Goal: Information Seeking & Learning: Learn about a topic

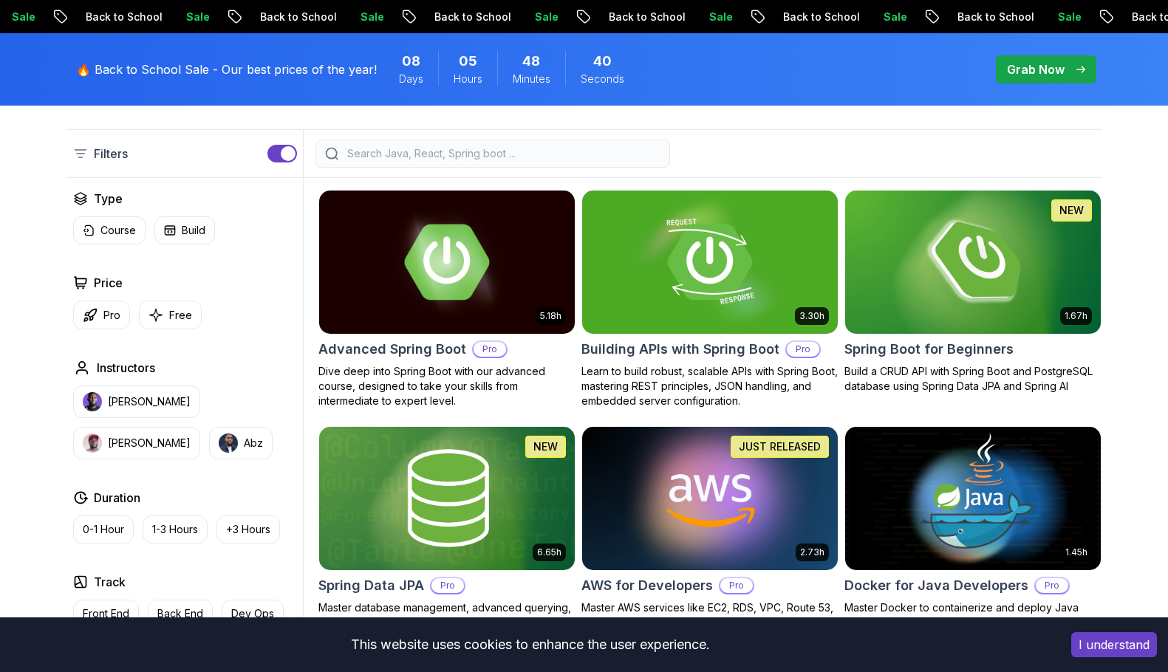
scroll to position [369, 0]
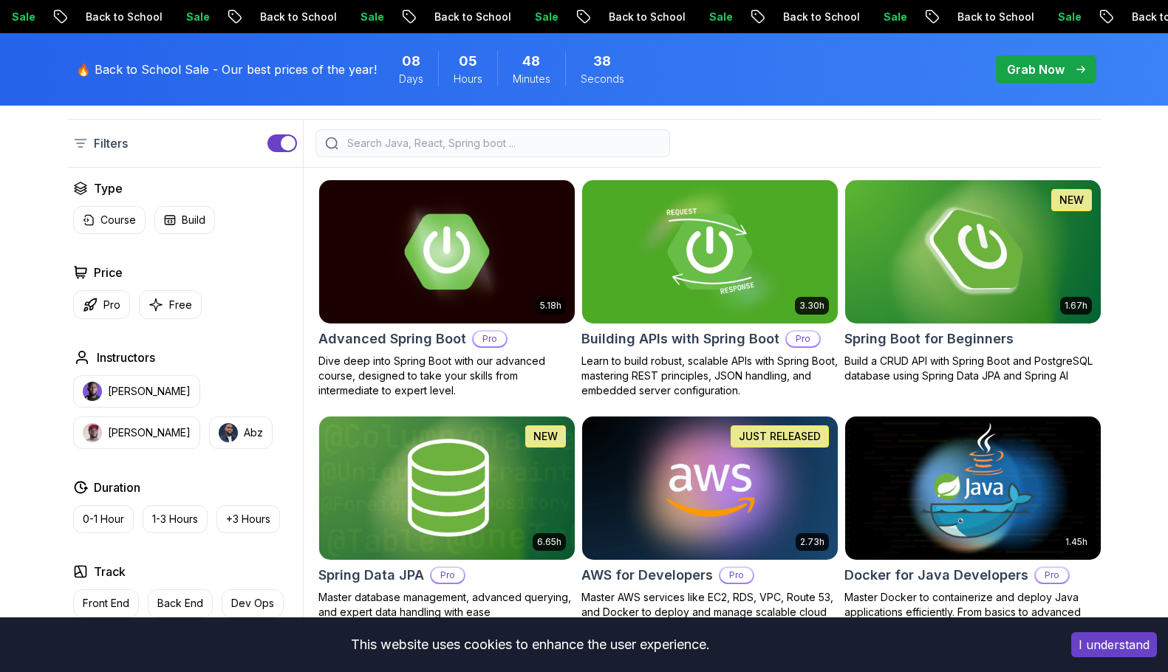
click at [994, 279] on img at bounding box center [973, 252] width 268 height 150
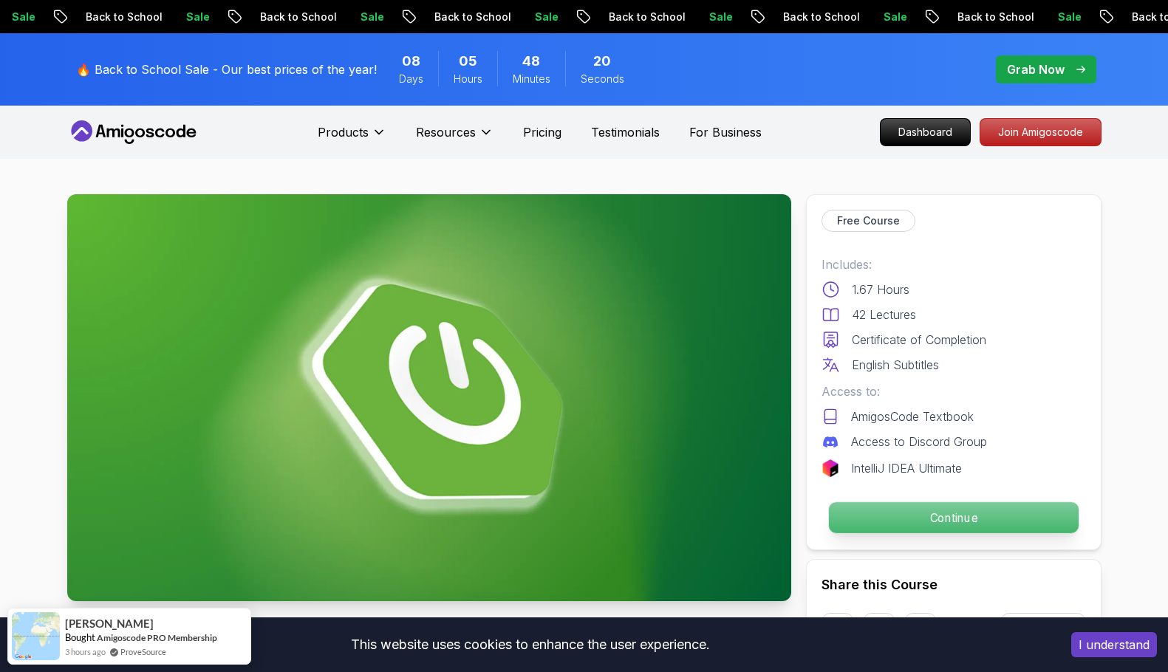
click at [938, 506] on p "Continue" at bounding box center [953, 517] width 250 height 31
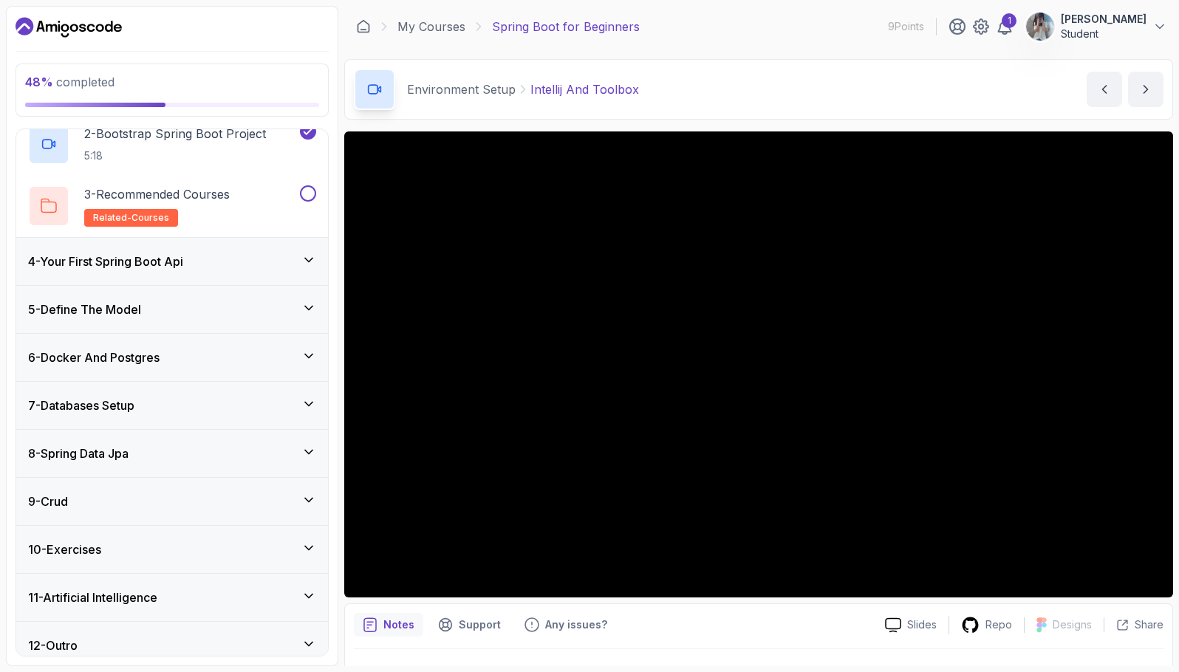
click at [183, 267] on h3 "4 - Your First Spring Boot Api" at bounding box center [105, 262] width 155 height 18
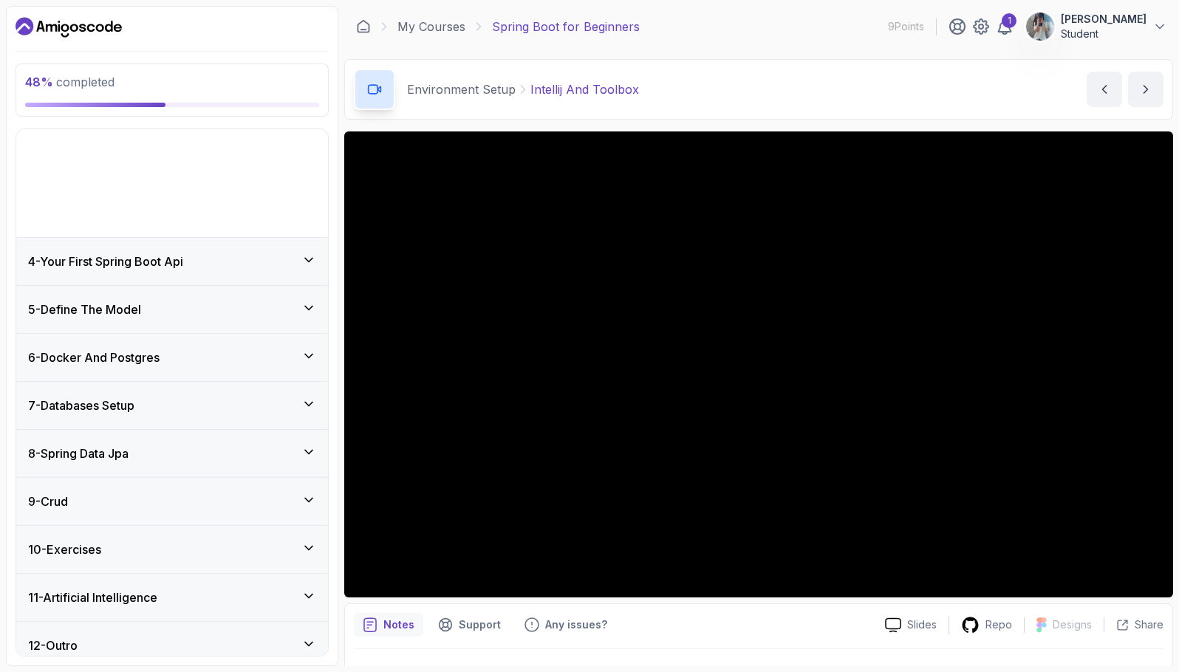
scroll to position [49, 0]
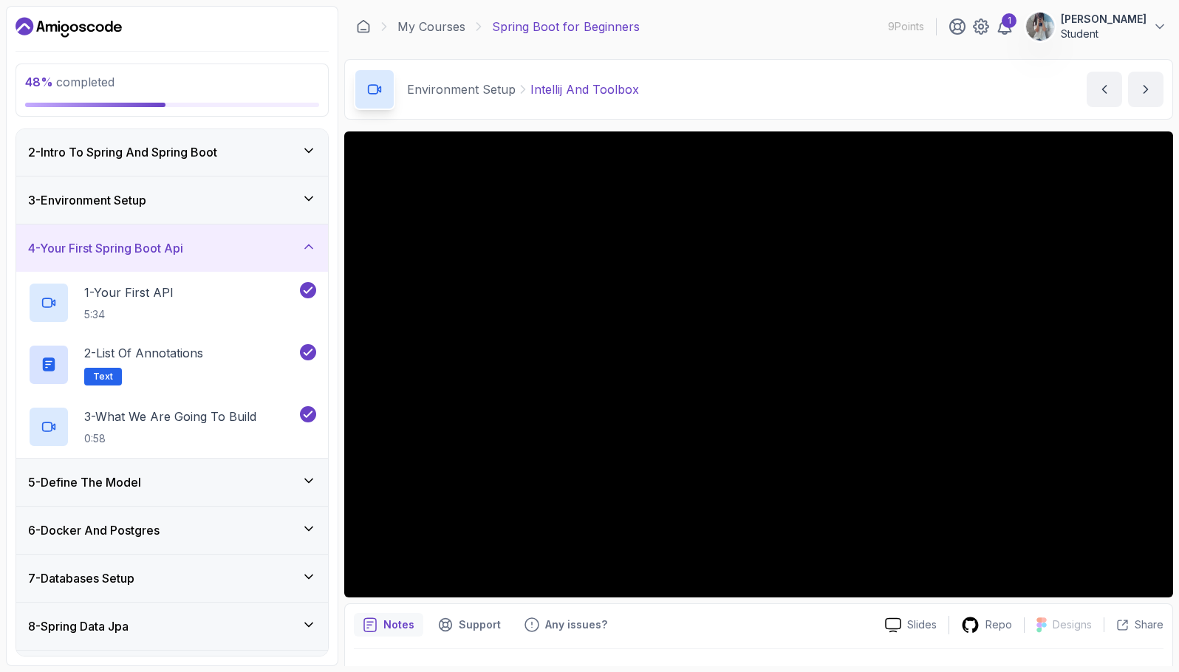
click at [181, 494] on div "5 - Define The Model" at bounding box center [172, 482] width 312 height 47
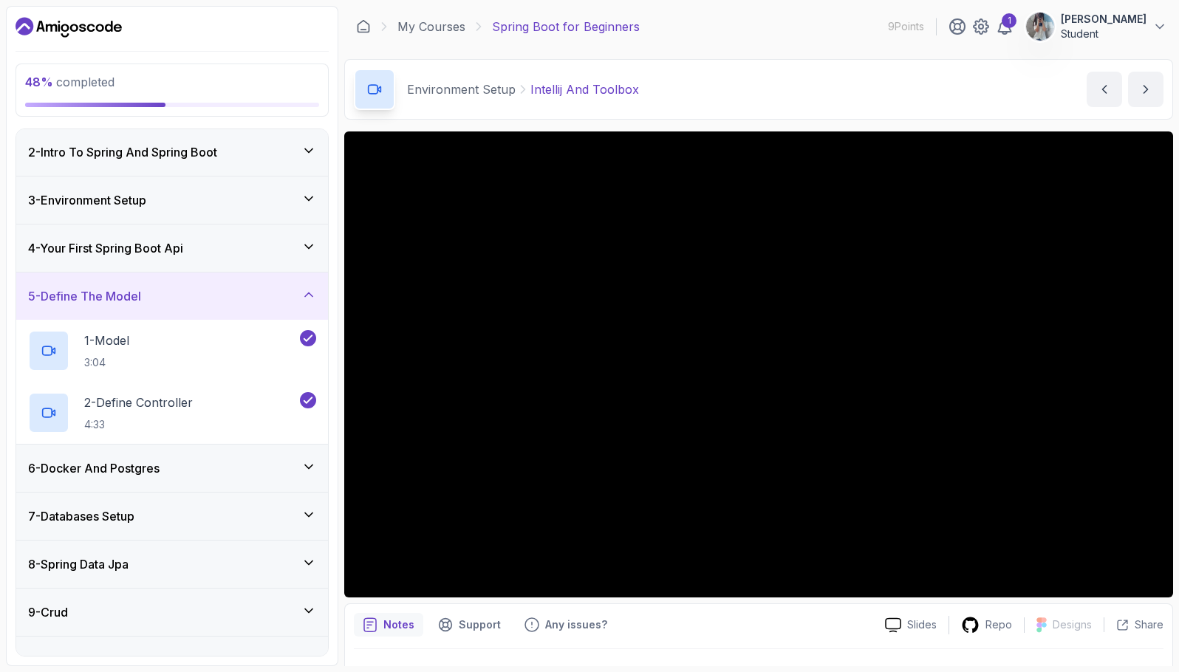
click at [210, 466] on div "6 - Docker And Postgres" at bounding box center [172, 469] width 288 height 18
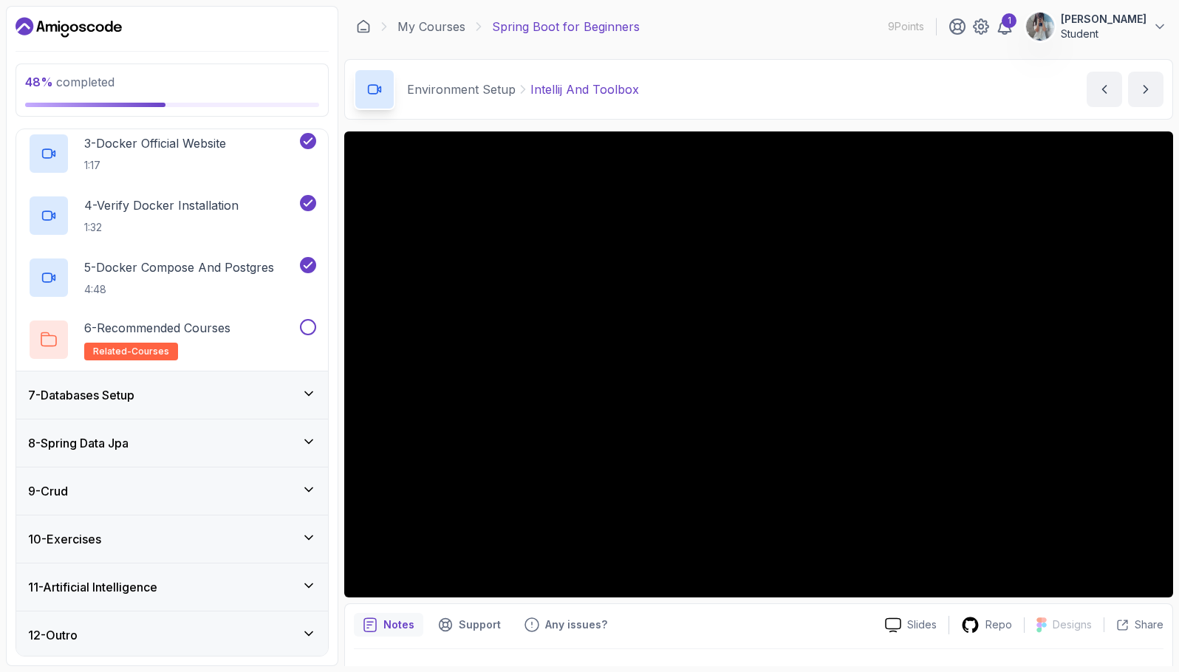
click at [199, 414] on div "7 - Databases Setup" at bounding box center [172, 395] width 312 height 47
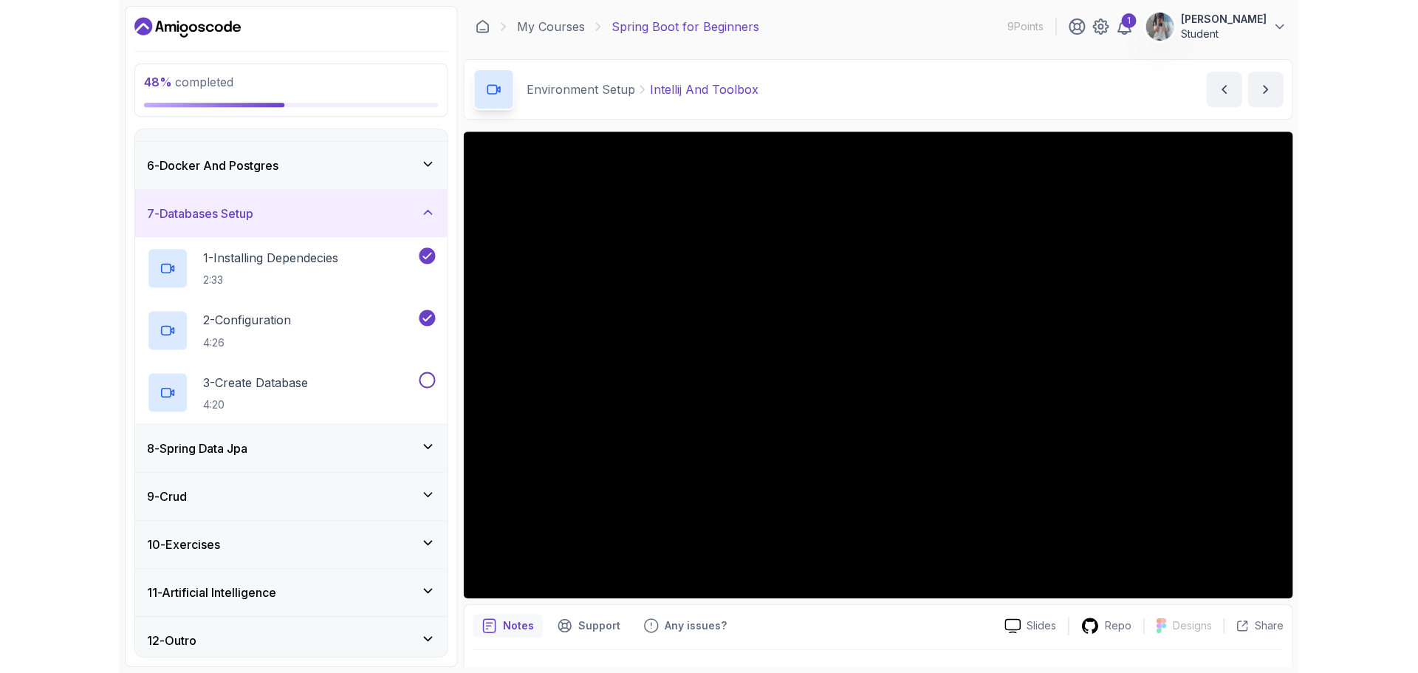
scroll to position [235, 0]
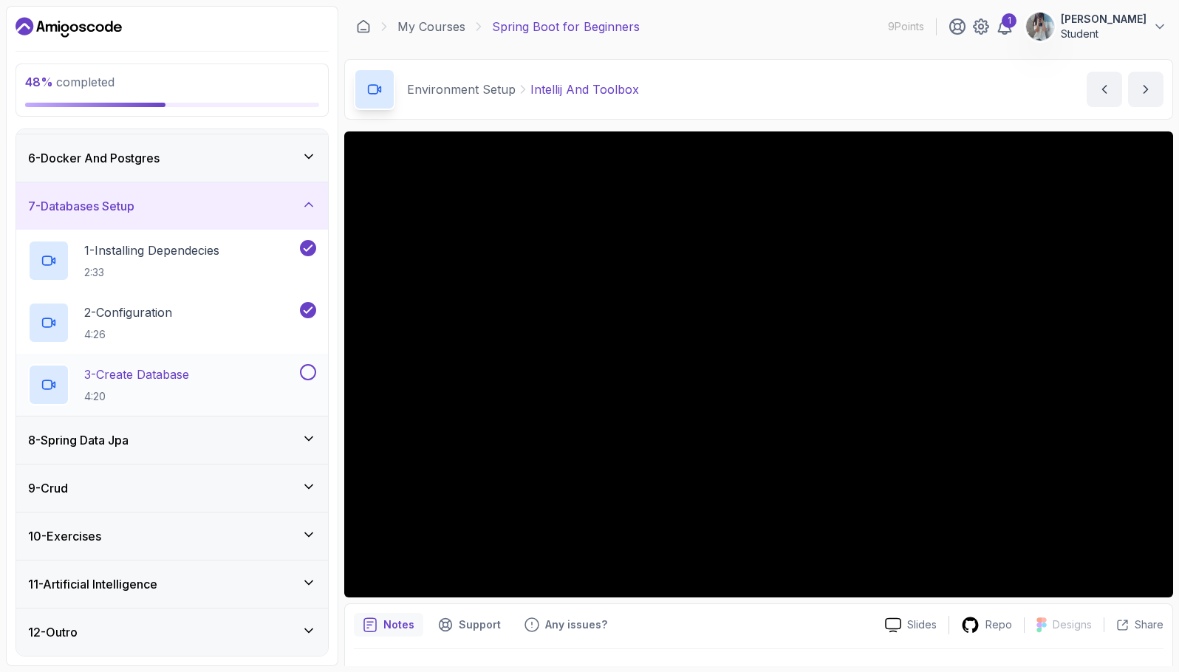
click at [203, 373] on div "3 - Create Database 4:20" at bounding box center [162, 384] width 269 height 41
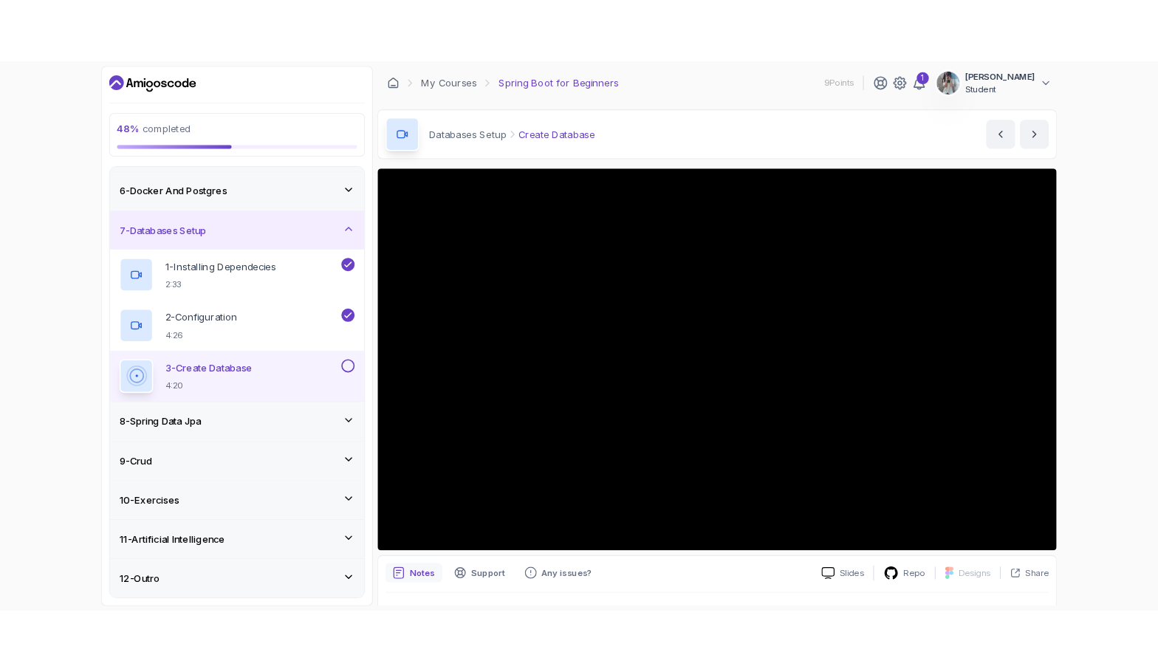
scroll to position [234, 0]
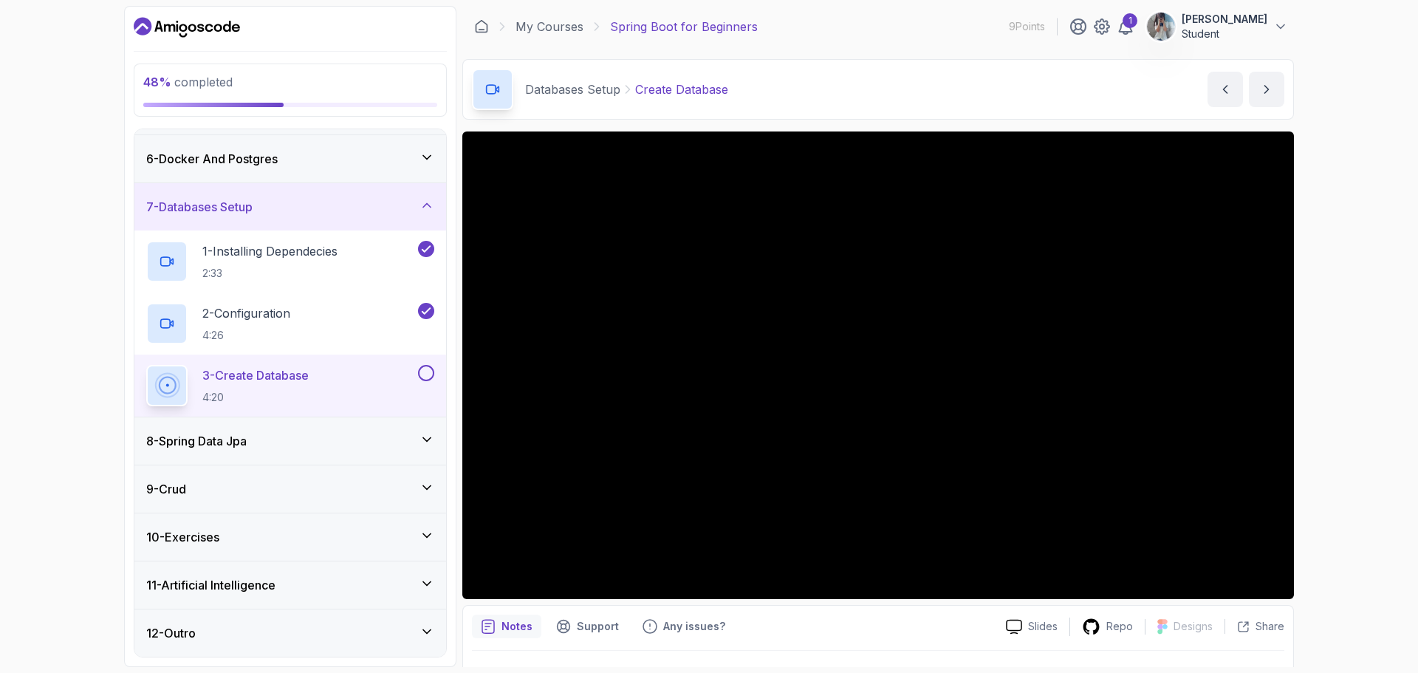
click at [446, 394] on div "1 - Intro 2 - Intro To Spring And Spring Boot 3 - Environment Setup 4 - Your Fi…" at bounding box center [290, 393] width 313 height 529
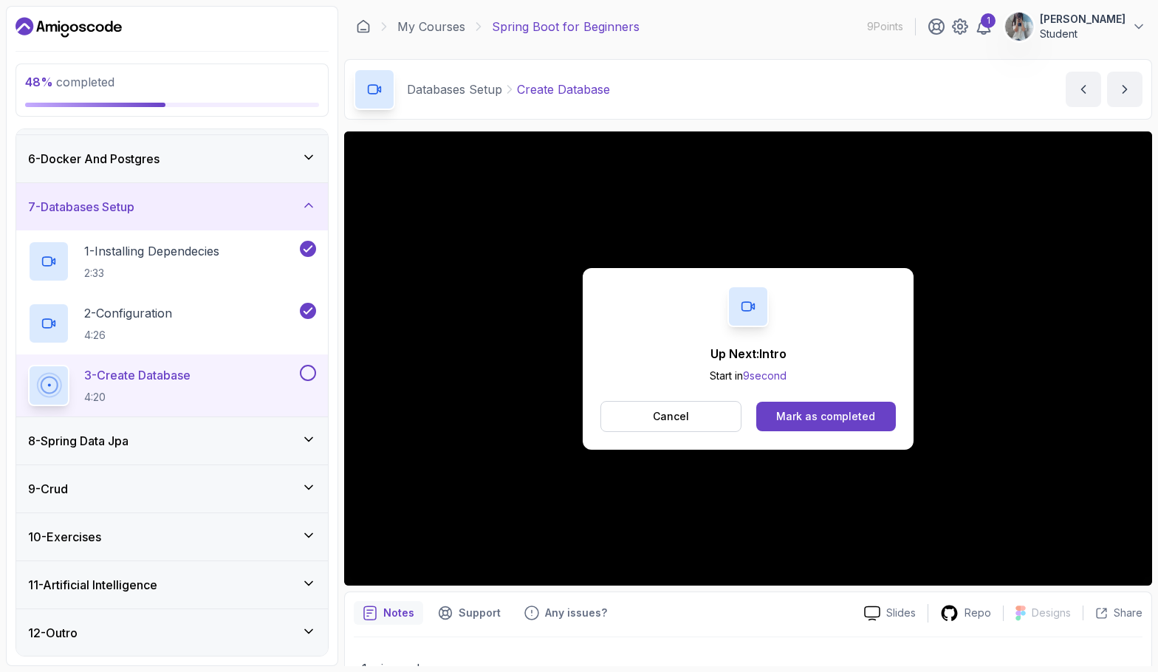
click at [184, 443] on div "8 - Spring Data Jpa" at bounding box center [172, 441] width 288 height 18
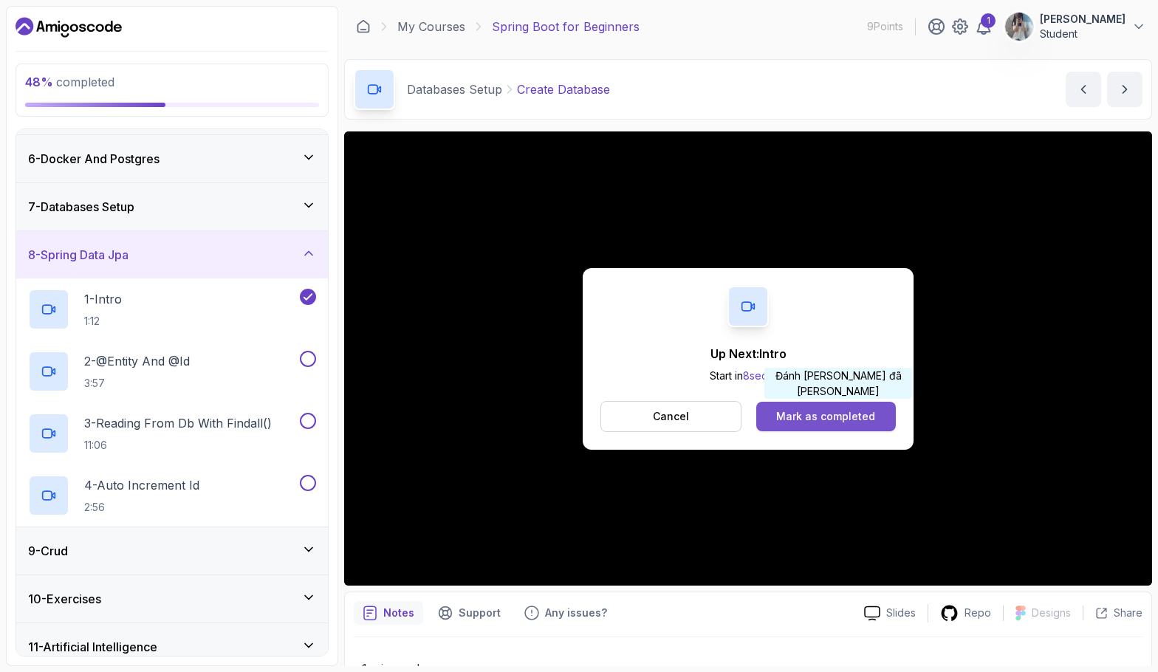
click at [838, 414] on div "Mark as completed" at bounding box center [825, 416] width 99 height 15
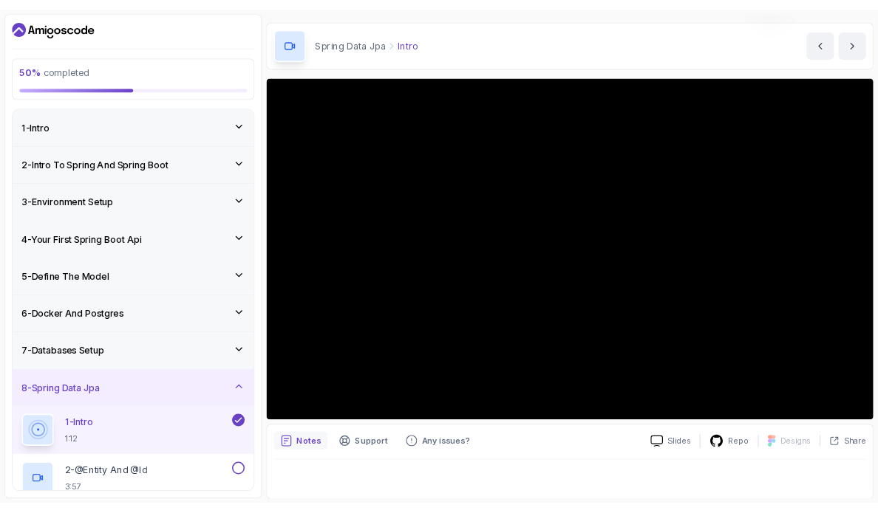
scroll to position [64, 0]
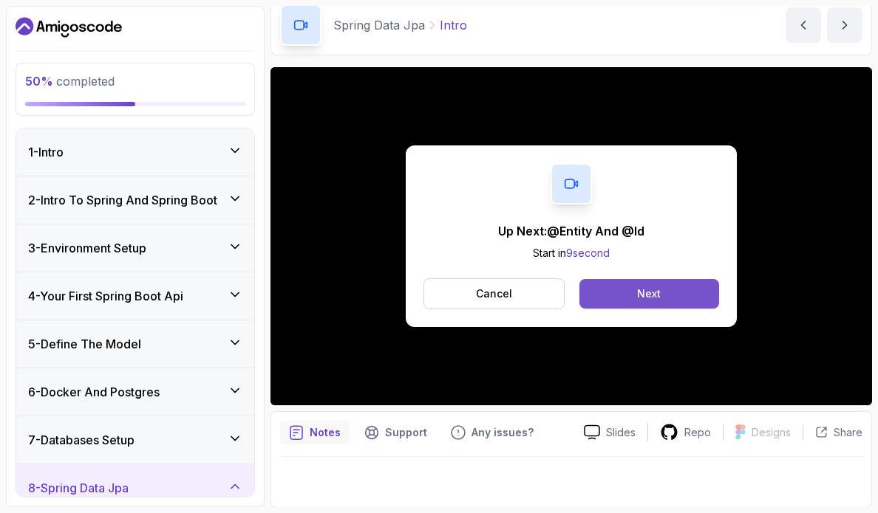
click at [688, 293] on button "Next" at bounding box center [649, 294] width 140 height 30
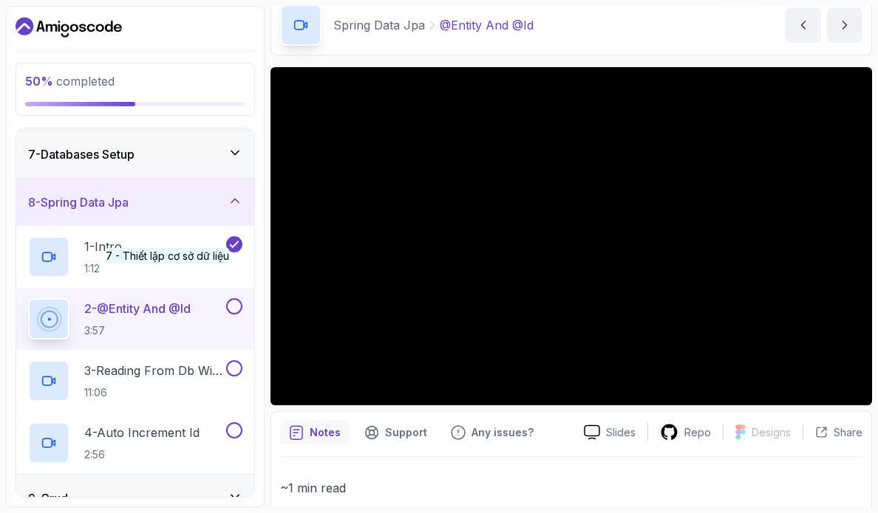
scroll to position [296, 0]
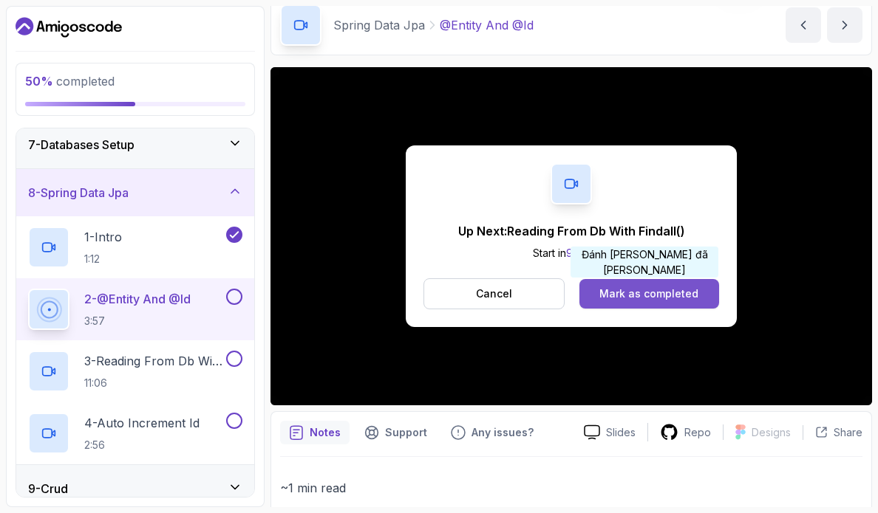
click at [643, 293] on div "Mark as completed" at bounding box center [648, 294] width 99 height 15
